Goal: Navigation & Orientation: Find specific page/section

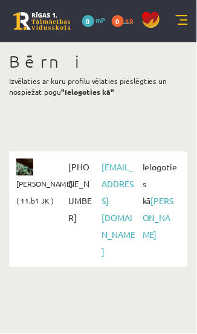
click at [124, 24] on link "0 xp" at bounding box center [126, 20] width 28 height 10
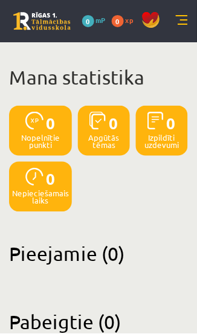
click at [183, 19] on link at bounding box center [182, 21] width 12 height 12
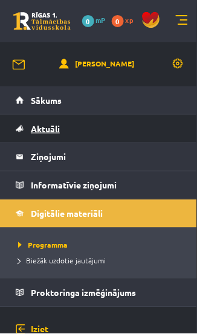
click at [127, 131] on link "Aktuāli" at bounding box center [99, 129] width 166 height 28
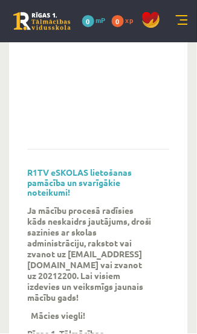
scroll to position [270, 0]
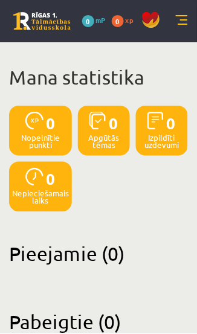
click at [92, 22] on span "0" at bounding box center [88, 21] width 12 height 12
click at [92, 23] on span "0" at bounding box center [88, 21] width 12 height 12
click at [46, 130] on span "0" at bounding box center [51, 123] width 10 height 22
